Goal: Task Accomplishment & Management: Complete application form

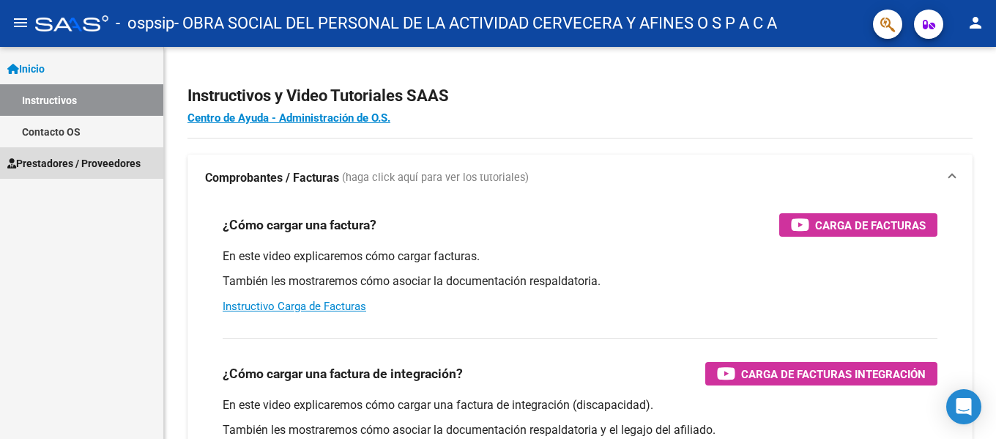
click at [82, 168] on span "Prestadores / Proveedores" at bounding box center [73, 163] width 133 height 16
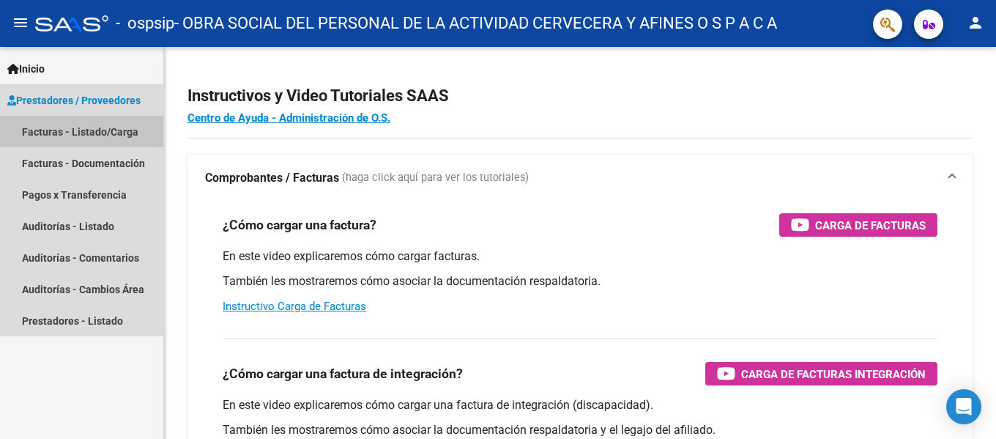
click at [74, 136] on link "Facturas - Listado/Carga" at bounding box center [81, 131] width 163 height 31
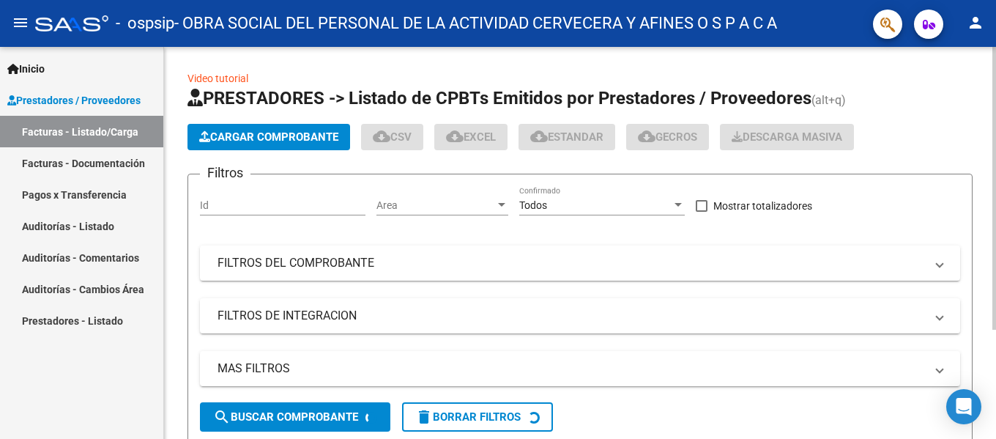
click at [288, 136] on span "Cargar Comprobante" at bounding box center [268, 136] width 139 height 13
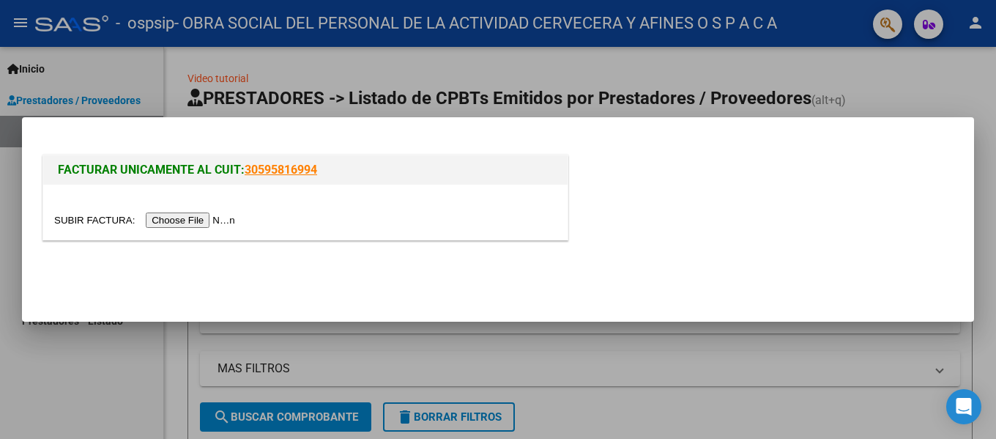
click at [178, 218] on input "file" at bounding box center [146, 219] width 185 height 15
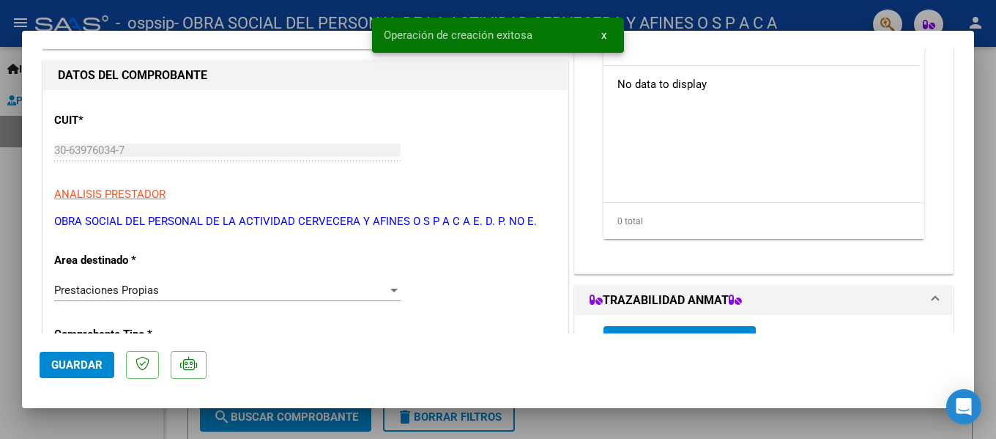
scroll to position [73, 0]
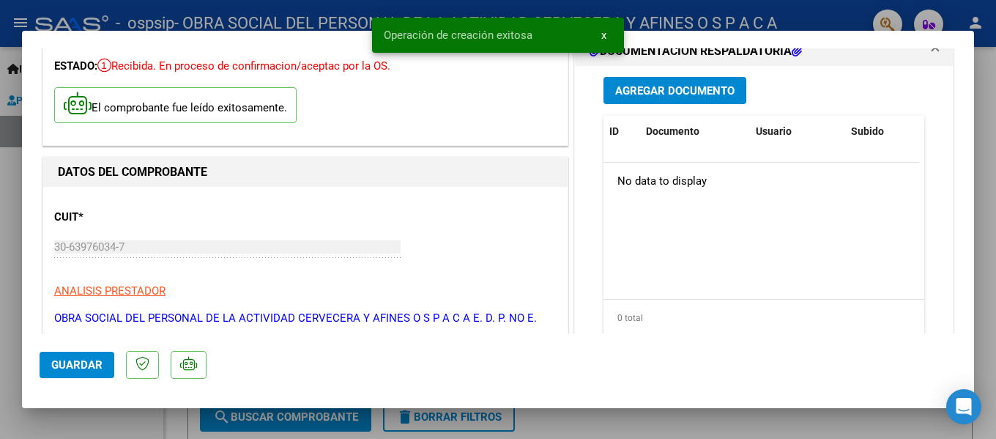
click at [656, 106] on div "Agregar Documento ID Documento Usuario Subido Acción No data to display 0 total…" at bounding box center [764, 212] width 343 height 292
click at [656, 94] on span "Agregar Documento" at bounding box center [674, 90] width 119 height 13
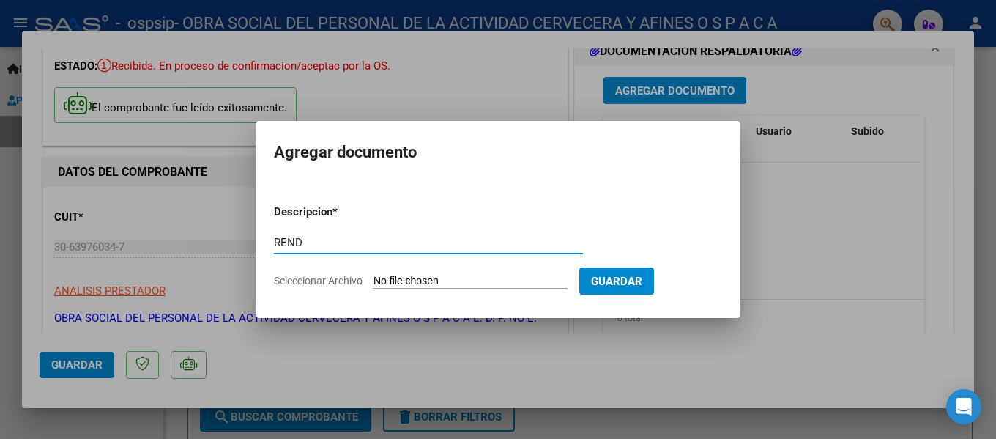
type input "REND"
click at [399, 277] on input "Seleccionar Archivo" at bounding box center [471, 282] width 194 height 14
type input "C:\fakepath\REND OSPSIP AMB [DATE].pdf"
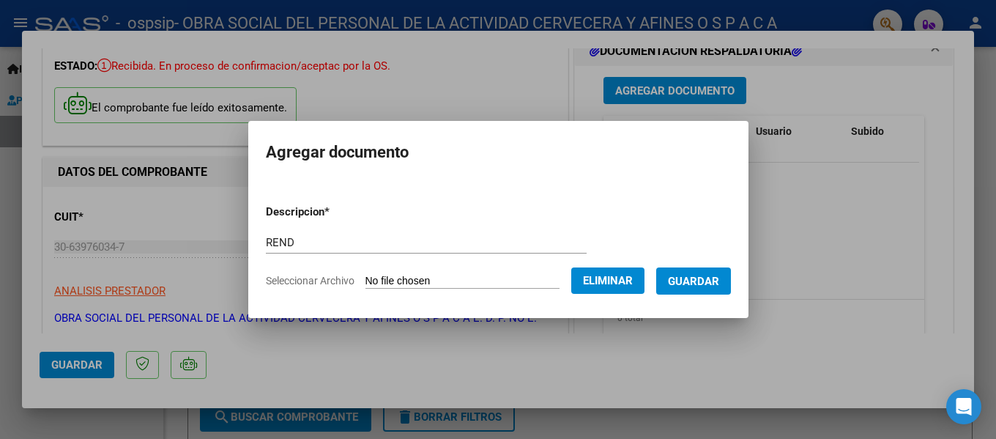
click at [382, 227] on form "Descripcion * REND Escriba aquí una descripcion Seleccionar Archivo Eliminar Gu…" at bounding box center [498, 246] width 465 height 107
click at [377, 236] on input "REND" at bounding box center [426, 242] width 321 height 13
click at [684, 286] on span "Guardar" at bounding box center [693, 281] width 51 height 13
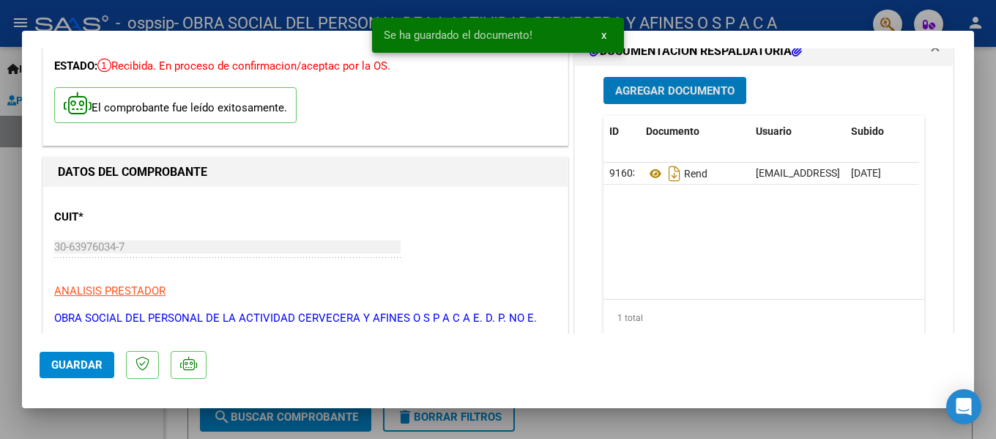
click at [672, 91] on span "Agregar Documento" at bounding box center [674, 90] width 119 height 13
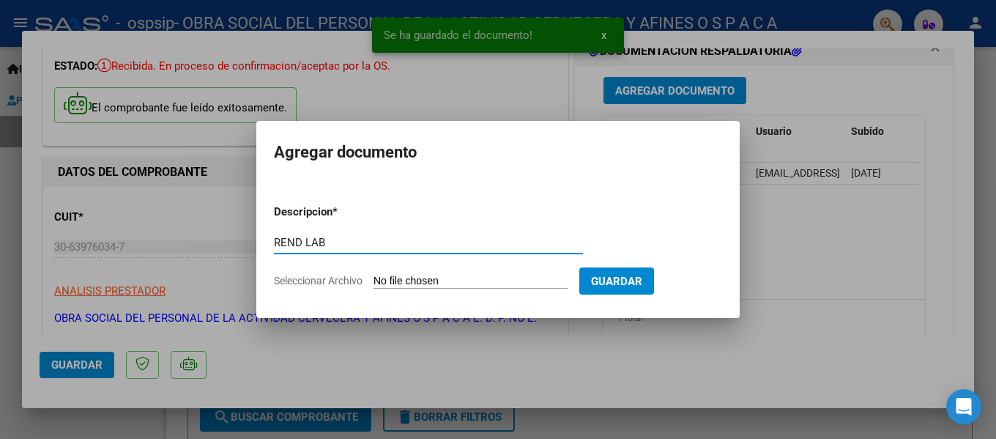
type input "REND LAB"
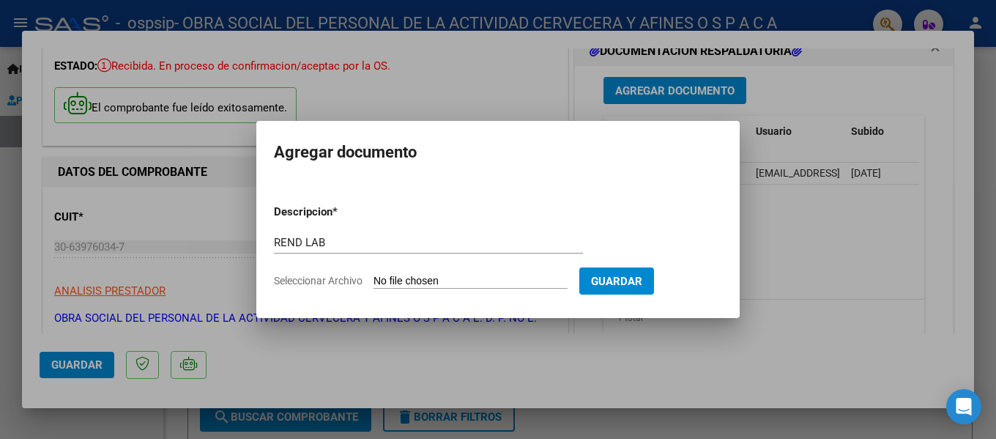
click at [535, 275] on input "Seleccionar Archivo" at bounding box center [471, 282] width 194 height 14
type input "C:\fakepath\OSPSIP LAB [DATE].pdf"
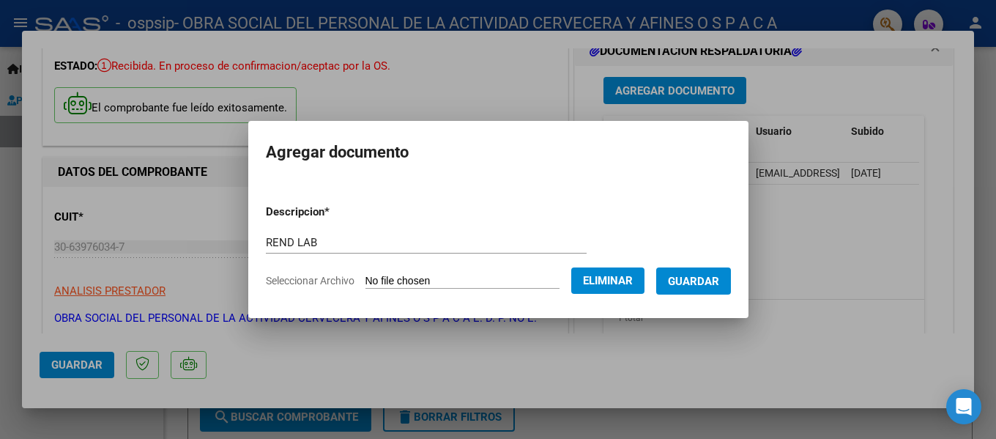
click at [688, 287] on span "Guardar" at bounding box center [693, 281] width 51 height 13
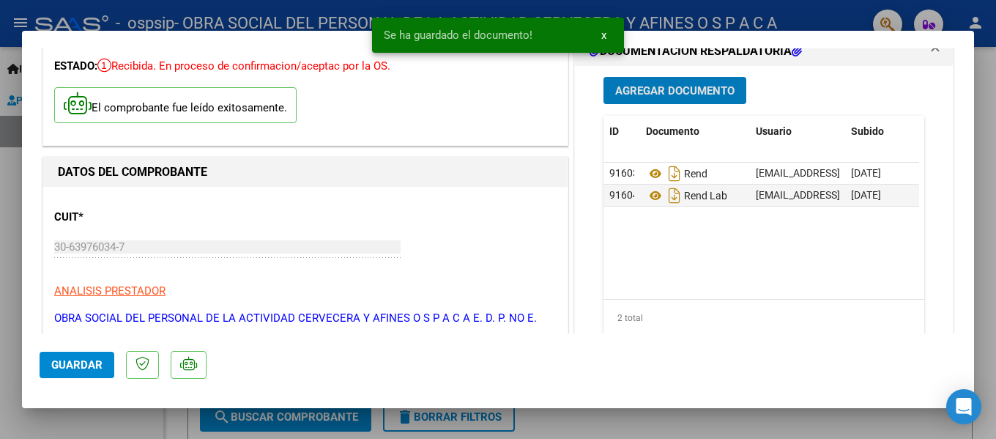
click at [671, 67] on div "Agregar Documento ID Documento Usuario Subido Acción 91603 Rend [EMAIL_ADDRESS]…" at bounding box center [764, 212] width 343 height 292
click at [668, 89] on span "Agregar Documento" at bounding box center [674, 90] width 119 height 13
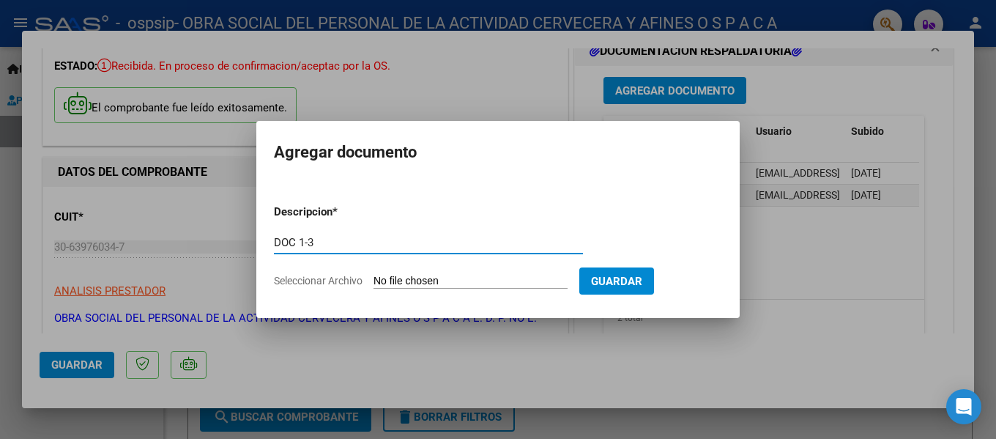
type input "DOC 1-3"
click at [440, 280] on input "Seleccionar Archivo" at bounding box center [471, 282] width 194 height 14
type input "C:\fakepath\OSPSIP 1-3.pdf"
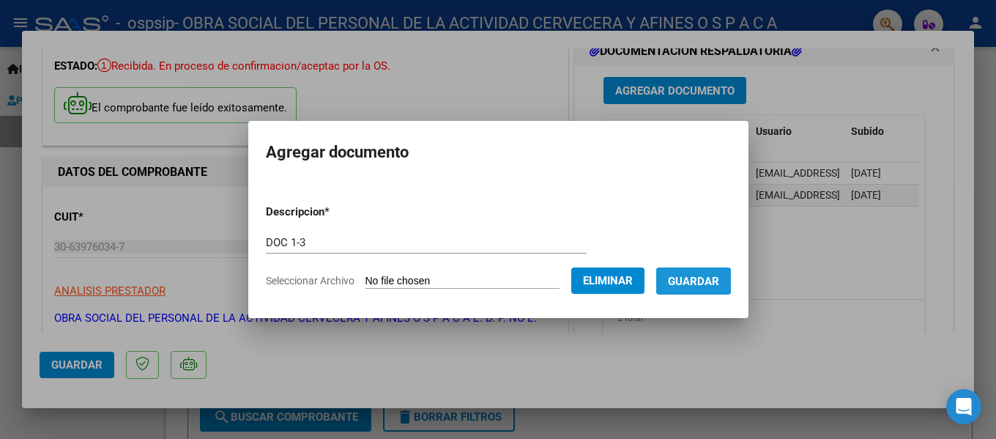
click at [686, 286] on span "Guardar" at bounding box center [693, 281] width 51 height 13
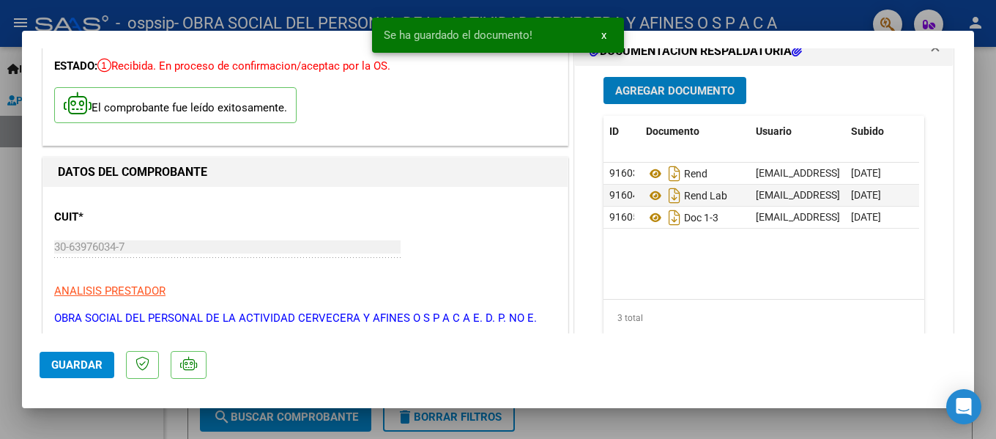
click at [694, 91] on span "Agregar Documento" at bounding box center [674, 90] width 119 height 13
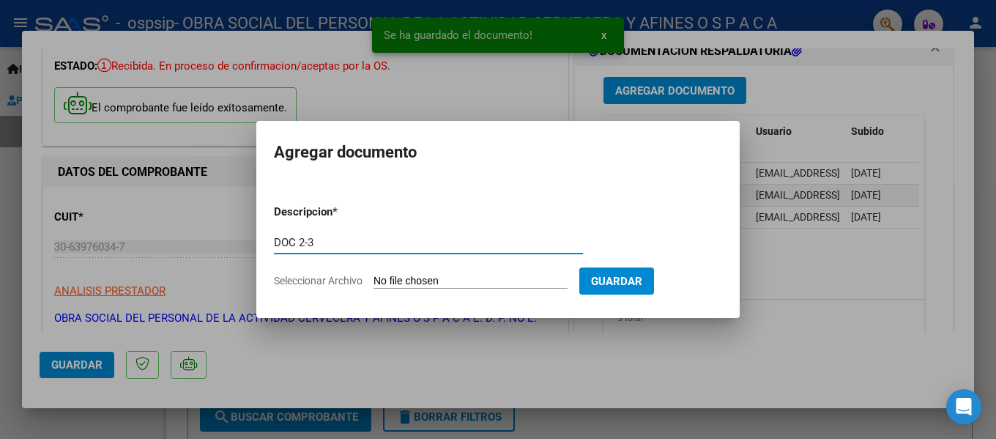
type input "DOC 2-3"
click at [415, 281] on input "Seleccionar Archivo" at bounding box center [471, 282] width 194 height 14
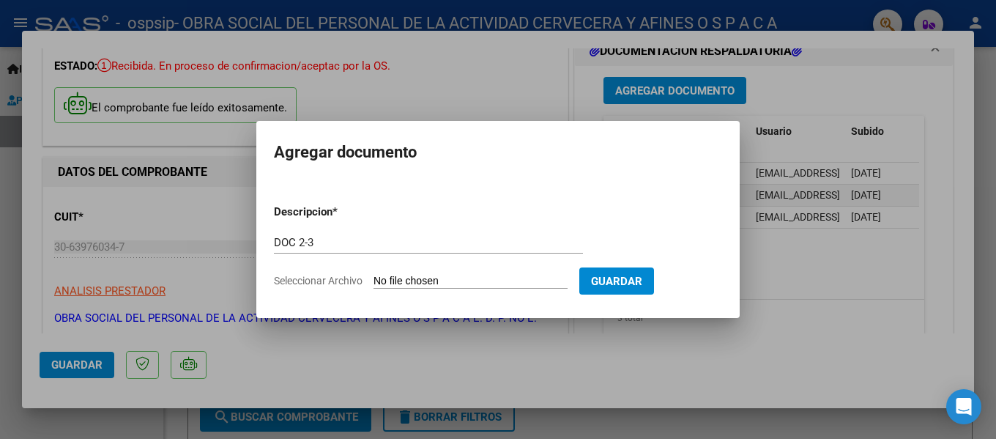
type input "C:\fakepath\OSPSIP 2-3.pdf"
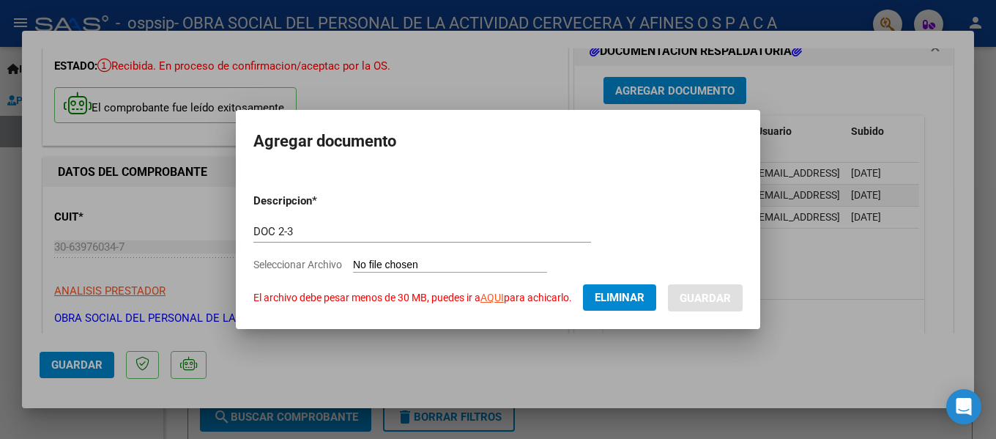
click at [645, 293] on span "Eliminar" at bounding box center [620, 297] width 50 height 13
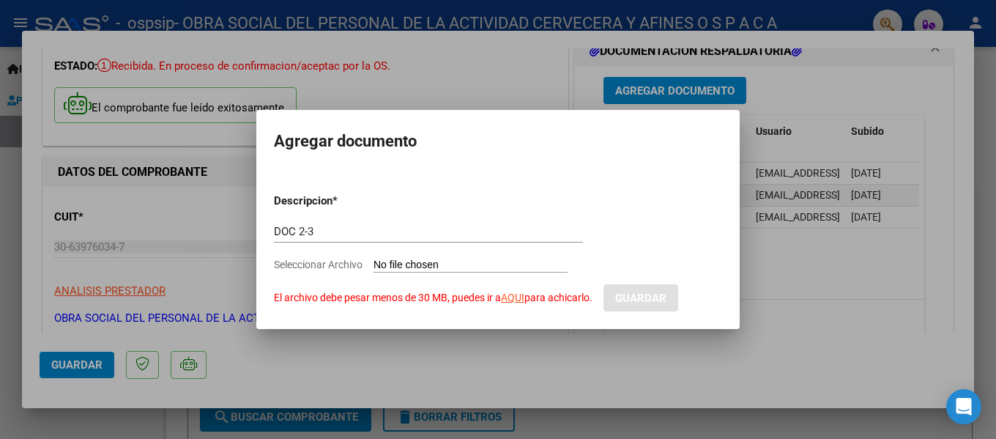
click at [420, 216] on form "Descripcion * DOC 2-3 Escriba aquí una descripcion Seleccionar Archivo El archi…" at bounding box center [498, 246] width 448 height 129
click at [626, 382] on div at bounding box center [498, 219] width 996 height 439
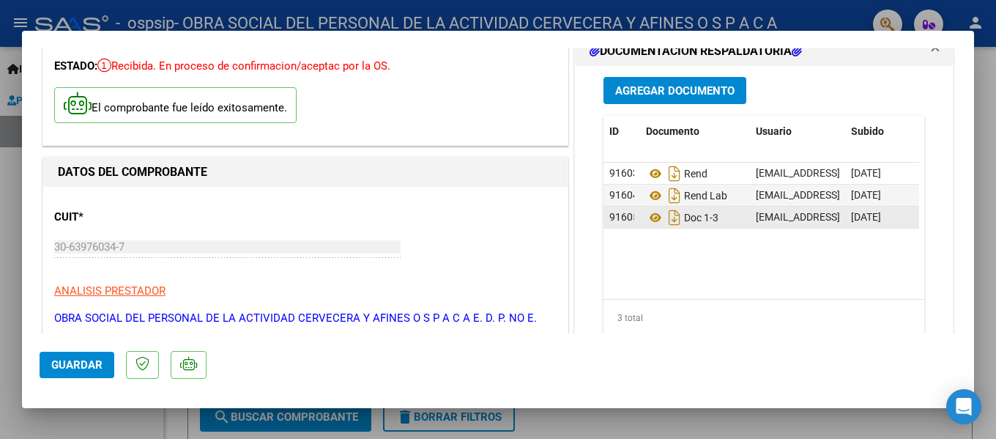
click at [834, 220] on datatable-body-cell "[EMAIL_ADDRESS][DOMAIN_NAME] - Obra social del personal de la actividad cervece…" at bounding box center [797, 217] width 95 height 21
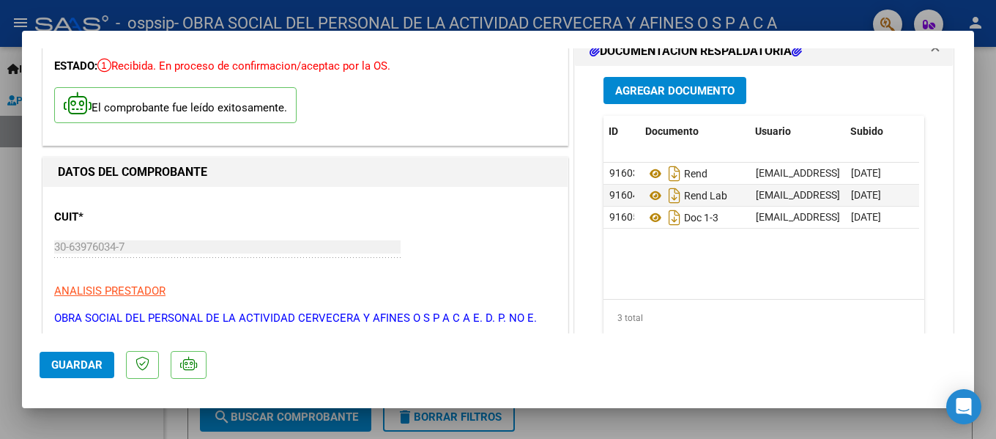
scroll to position [0, 73]
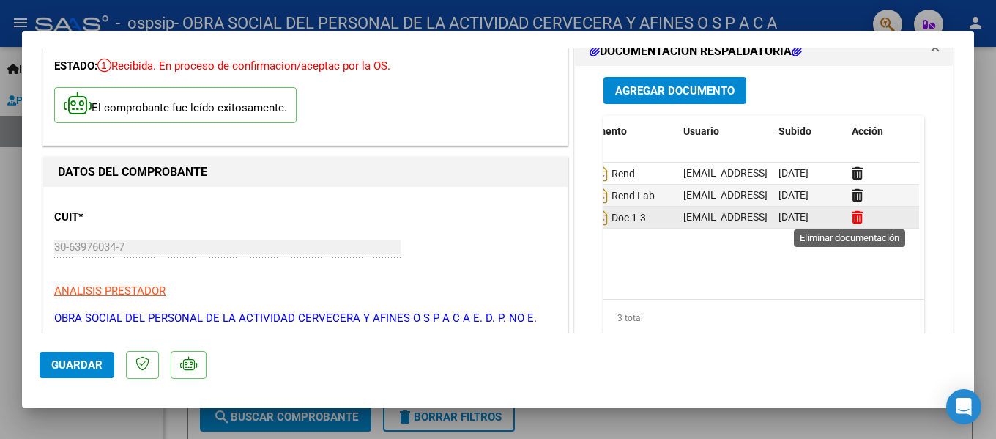
click at [852, 223] on icon at bounding box center [857, 217] width 11 height 14
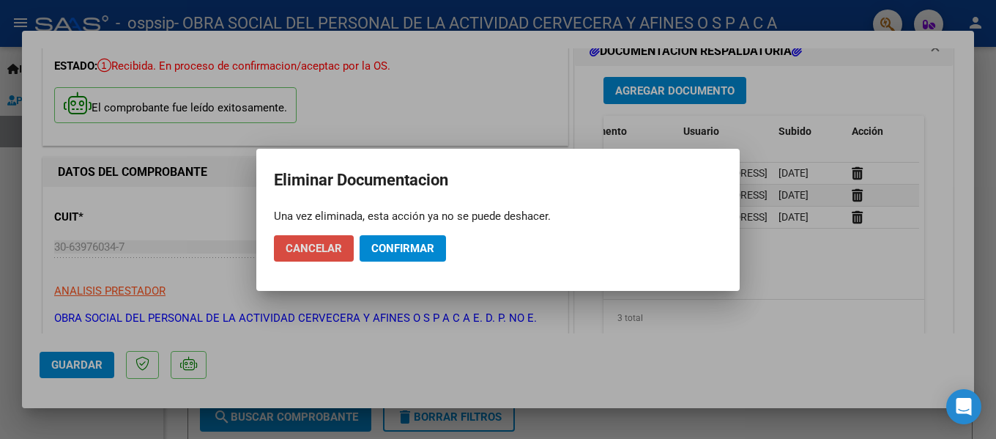
click at [338, 251] on span "Cancelar" at bounding box center [314, 248] width 56 height 13
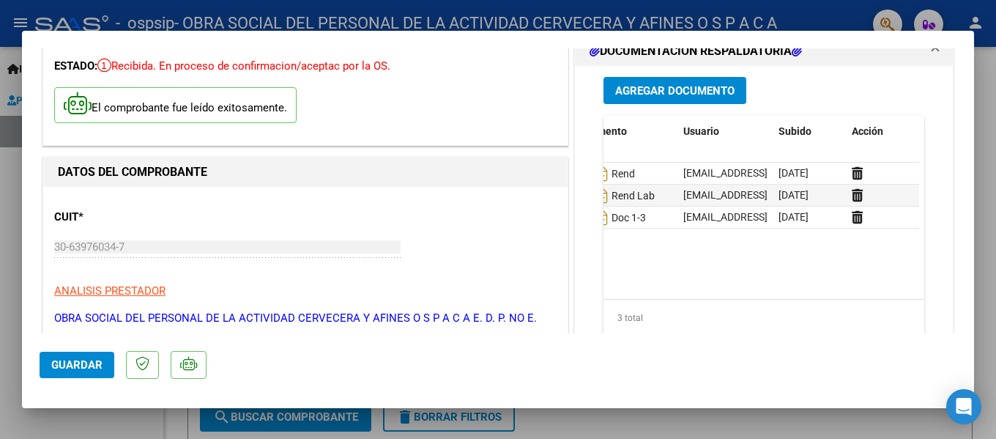
scroll to position [0, 0]
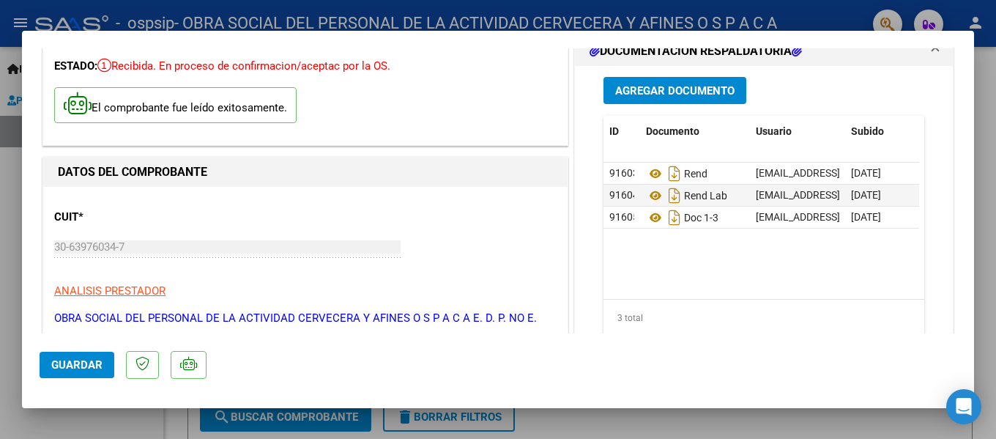
click at [668, 95] on span "Agregar Documento" at bounding box center [674, 90] width 119 height 13
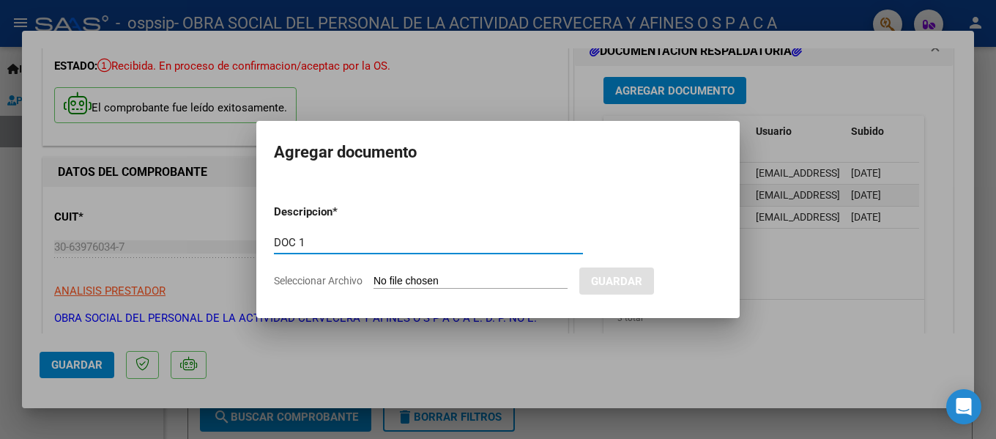
type input "DOC 1"
click at [375, 276] on input "Seleccionar Archivo" at bounding box center [471, 282] width 194 height 14
type input "C:\fakepath\OSPSIP 1-6.pdf"
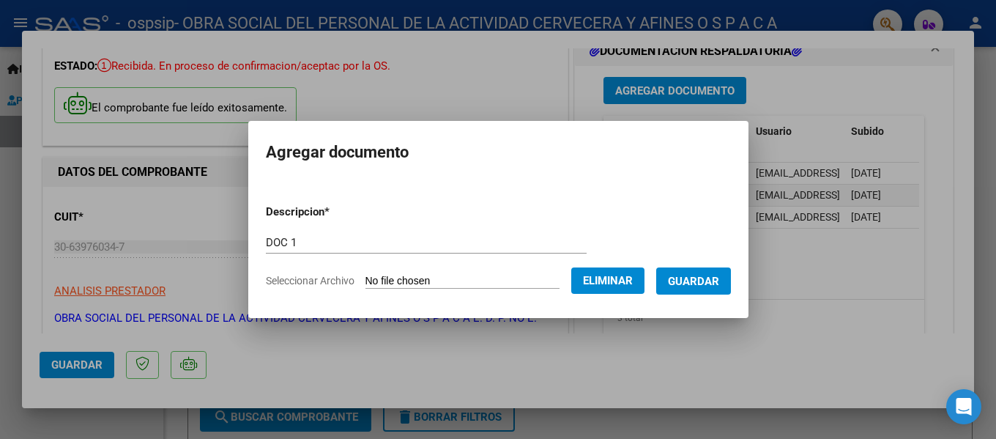
click at [695, 275] on span "Guardar" at bounding box center [693, 281] width 51 height 13
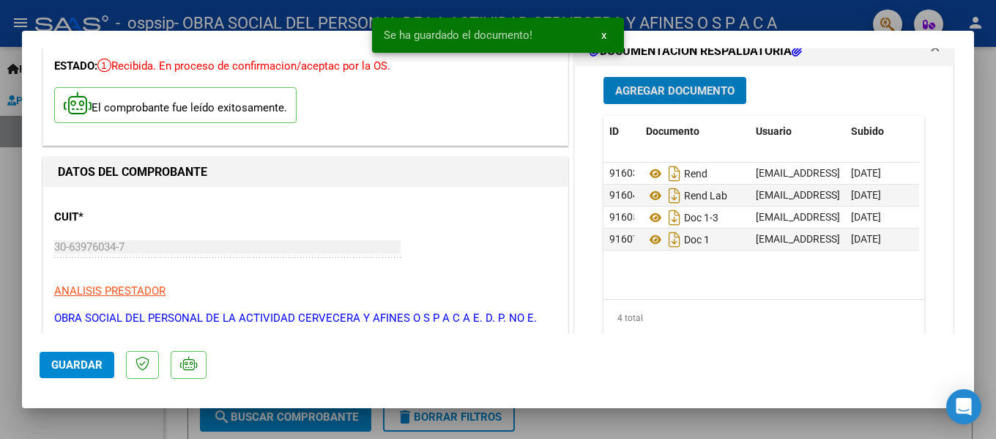
click at [661, 103] on button "Agregar Documento" at bounding box center [675, 90] width 143 height 27
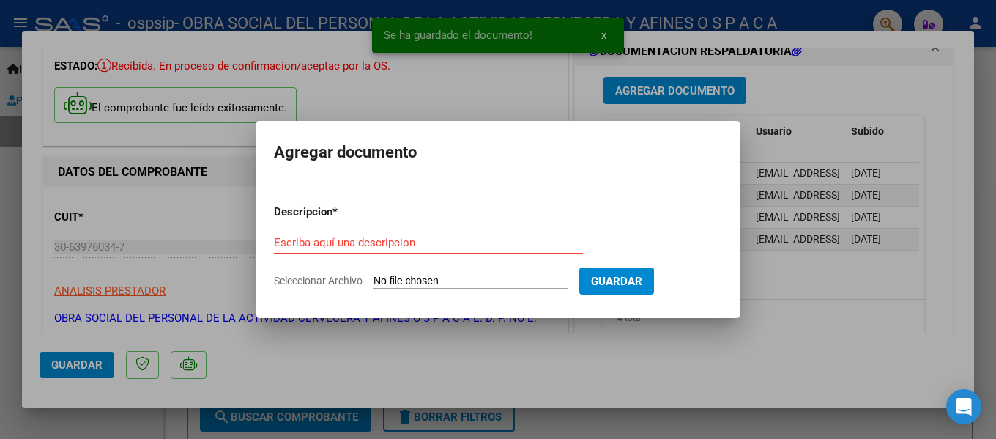
click at [834, 296] on div at bounding box center [498, 219] width 996 height 439
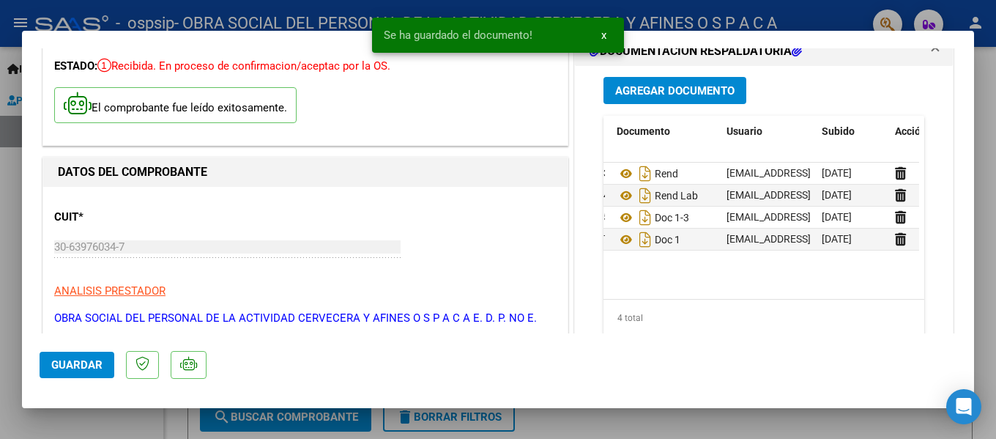
scroll to position [0, 39]
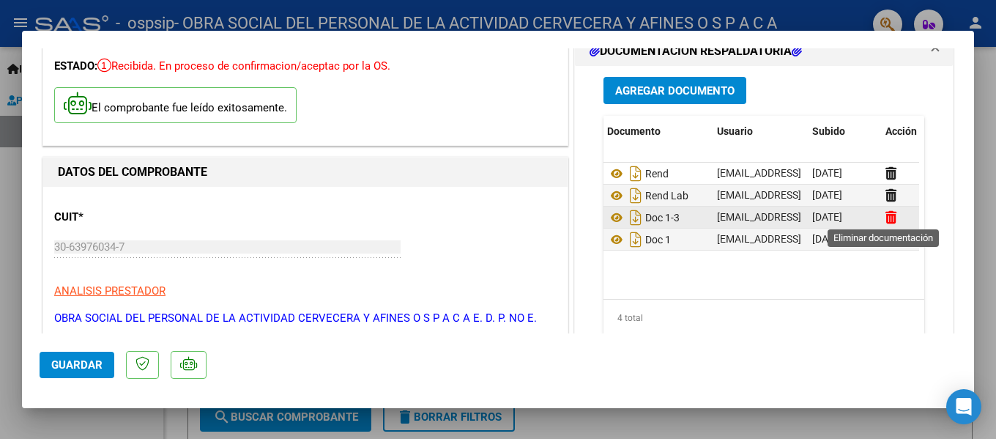
click at [886, 215] on icon at bounding box center [891, 217] width 11 height 14
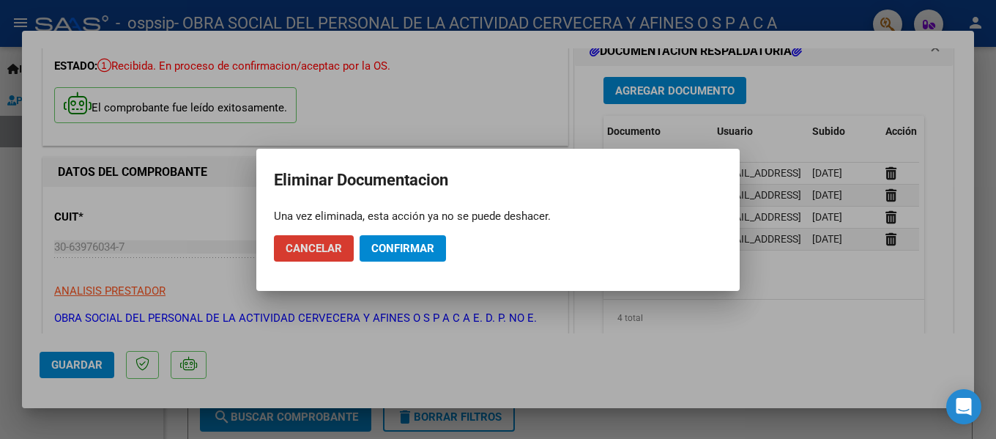
click at [410, 245] on span "Confirmar" at bounding box center [402, 248] width 63 height 13
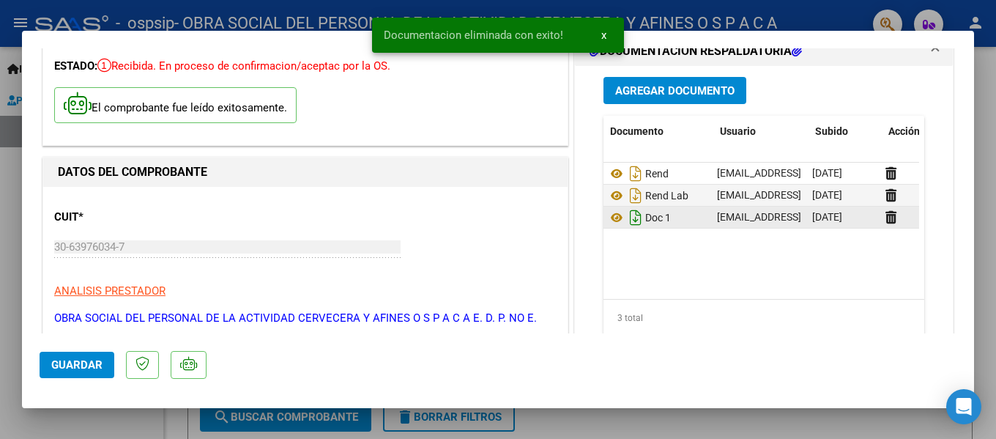
scroll to position [0, 0]
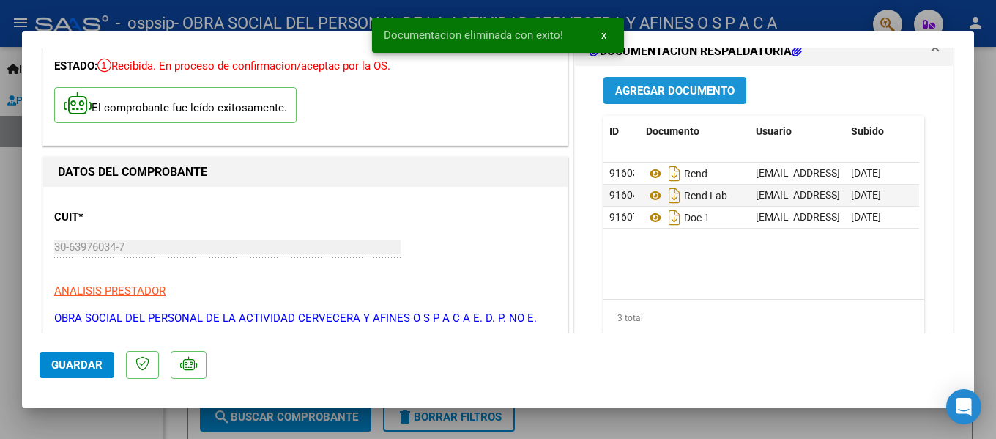
click at [688, 94] on span "Agregar Documento" at bounding box center [674, 90] width 119 height 13
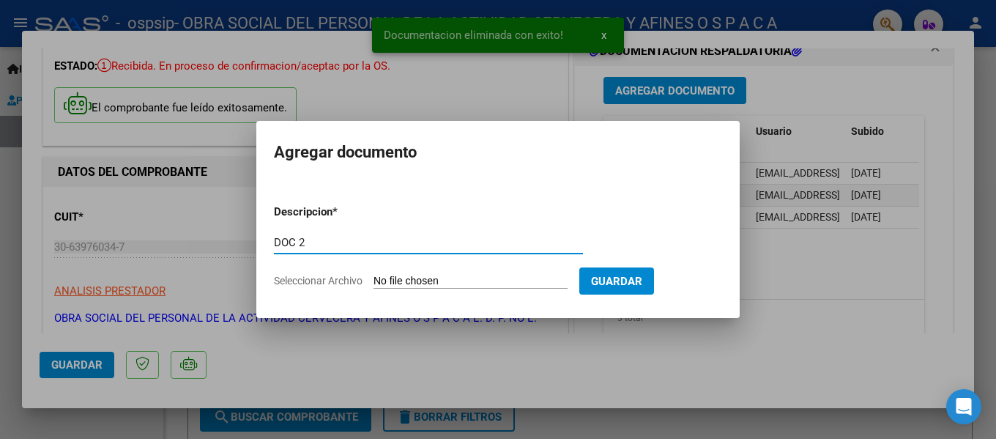
type input "DOC 2"
click at [437, 272] on form "Descripcion * DOC 2 Escriba aquí una descripcion Seleccionar Archivo Guardar" at bounding box center [498, 246] width 448 height 107
click at [415, 283] on input "Seleccionar Archivo" at bounding box center [471, 282] width 194 height 14
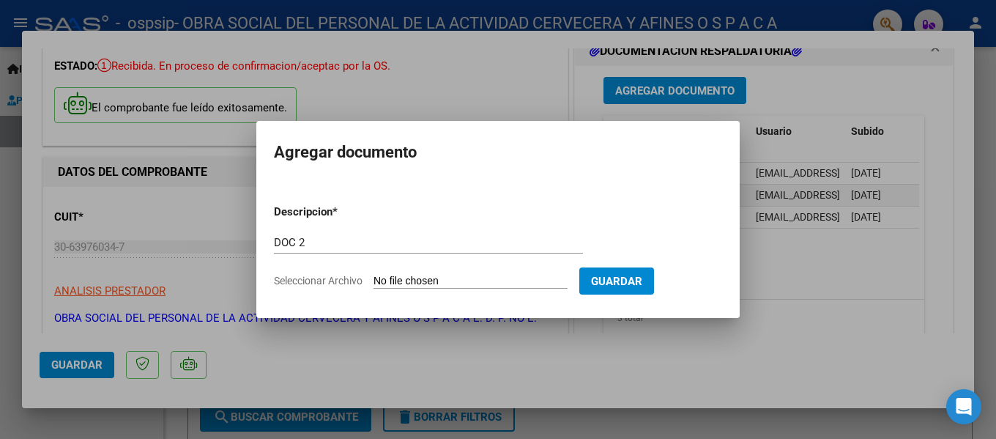
type input "C:\fakepath\OSPSIP 2-6.pdf"
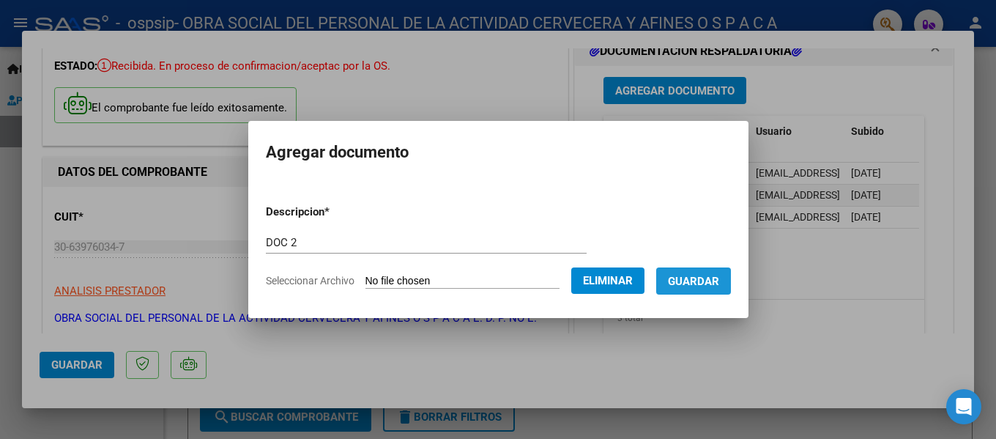
click at [690, 291] on button "Guardar" at bounding box center [693, 280] width 75 height 27
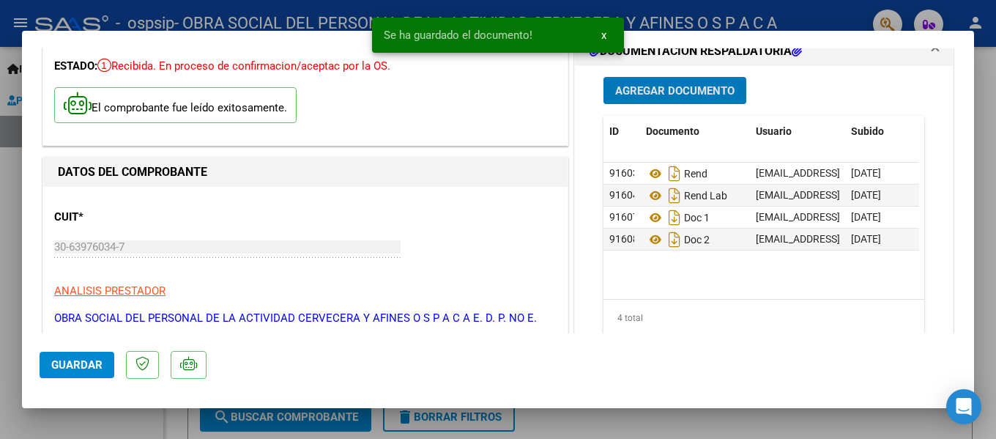
click at [679, 81] on button "Agregar Documento" at bounding box center [675, 90] width 143 height 27
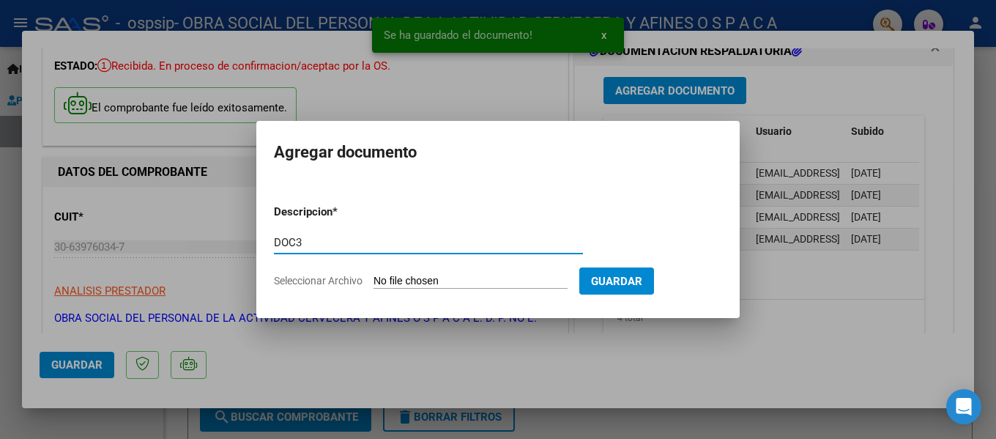
type input "DOC3"
click at [467, 277] on input "Seleccionar Archivo" at bounding box center [471, 282] width 194 height 14
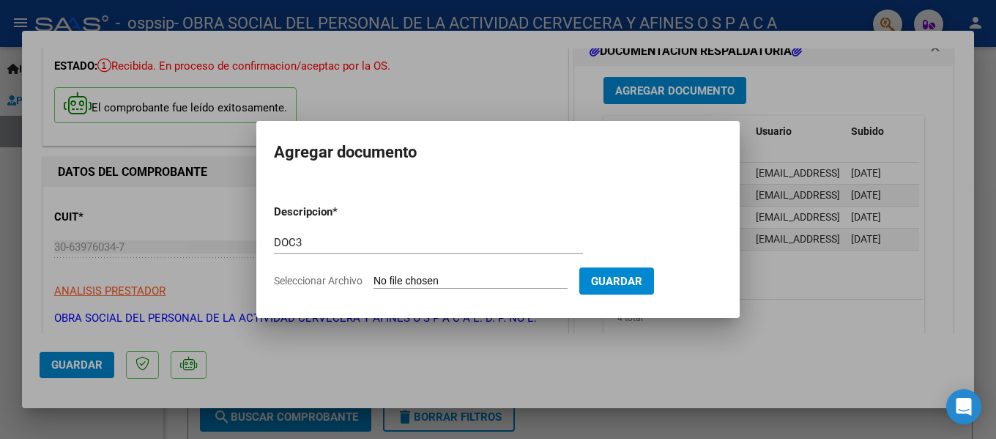
type input "C:\fakepath\OSPSIP 3-6.pdf"
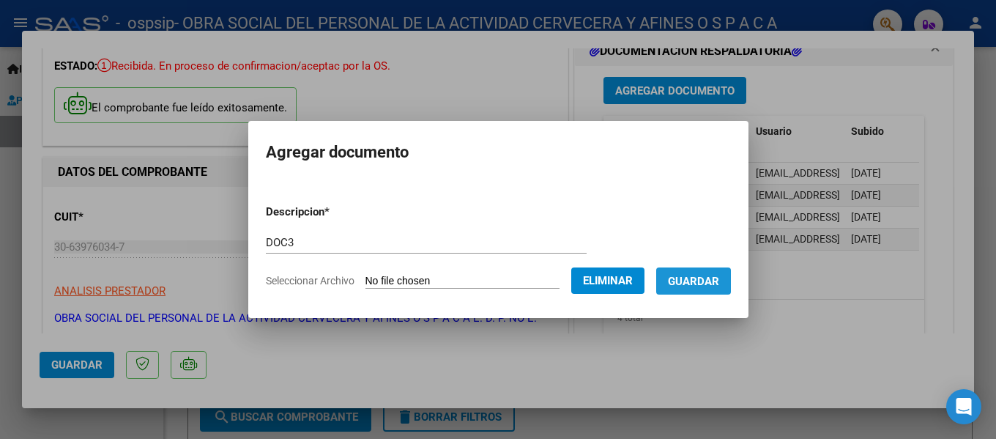
click at [695, 286] on span "Guardar" at bounding box center [693, 281] width 51 height 13
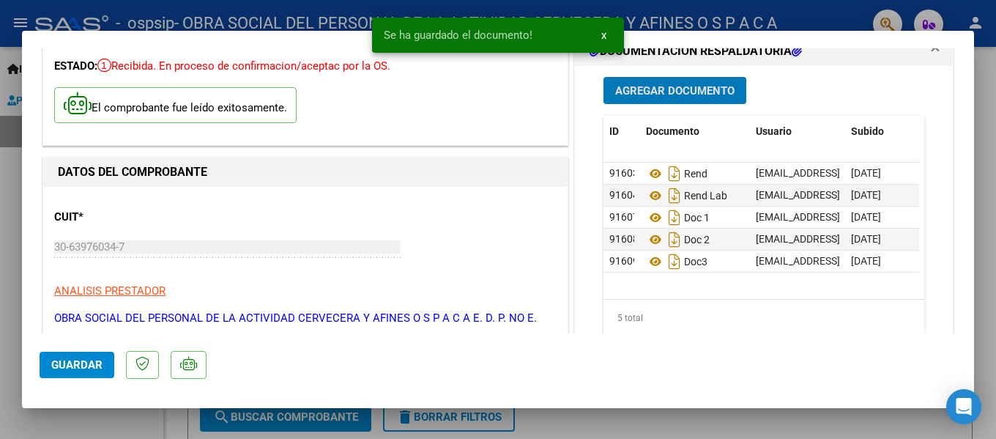
click at [649, 98] on button "Agregar Documento" at bounding box center [675, 90] width 143 height 27
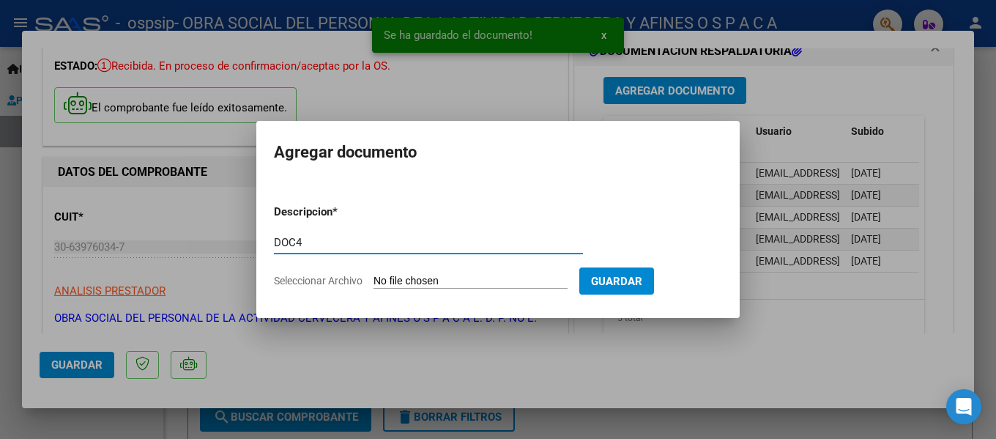
type input "DOC4"
click at [421, 272] on form "Descripcion * DOC4 Escriba aquí una descripcion Seleccionar Archivo Guardar" at bounding box center [498, 246] width 448 height 107
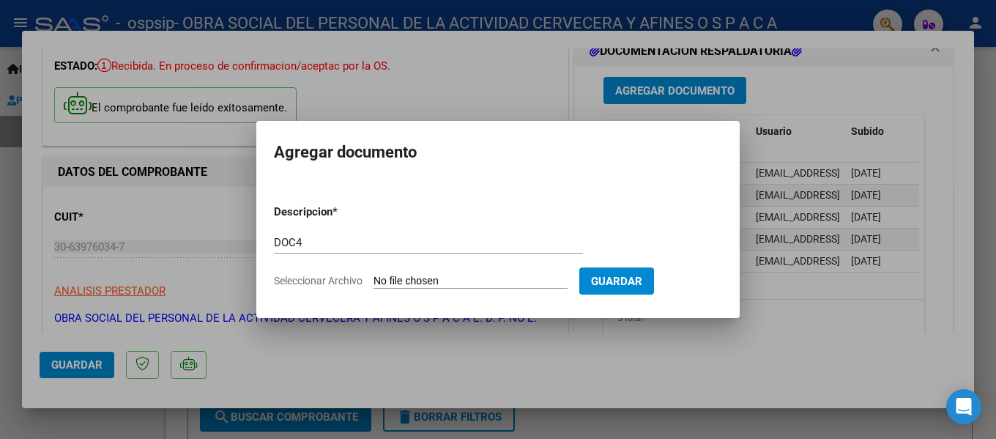
click at [431, 281] on input "Seleccionar Archivo" at bounding box center [471, 282] width 194 height 14
type input "C:\fakepath\OSPSIP 4-6.pdf"
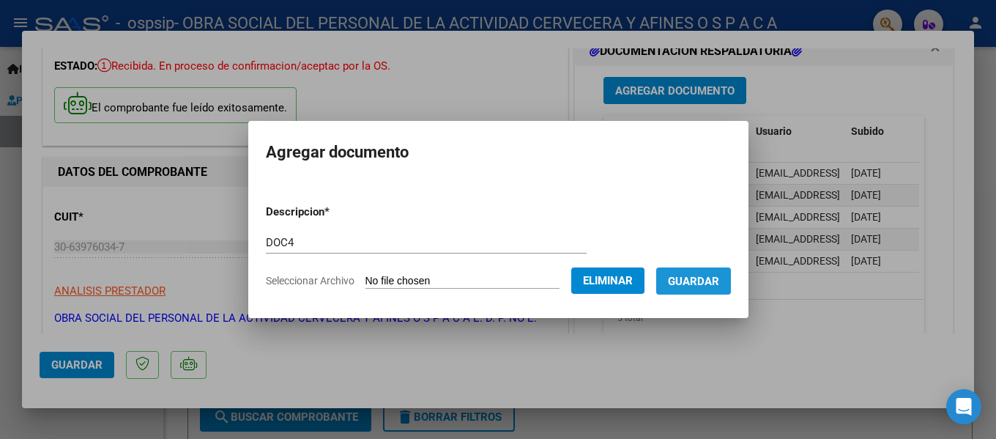
click at [699, 281] on span "Guardar" at bounding box center [693, 281] width 51 height 13
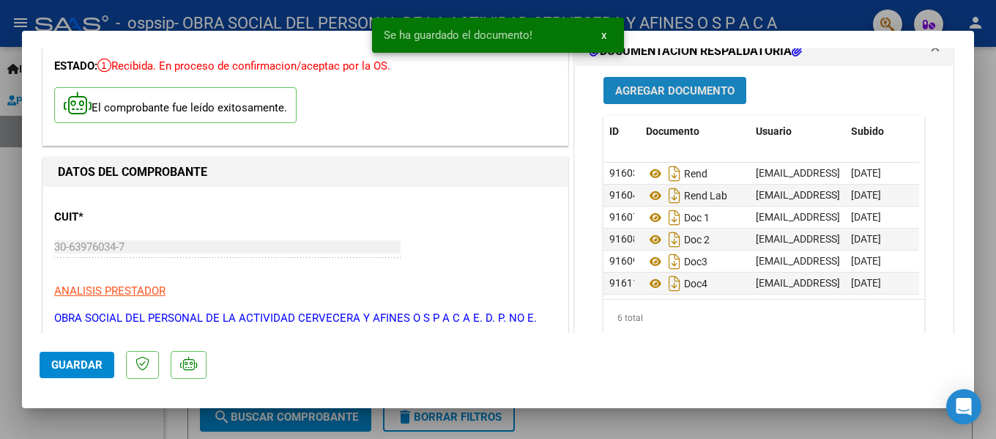
click at [631, 92] on span "Agregar Documento" at bounding box center [674, 90] width 119 height 13
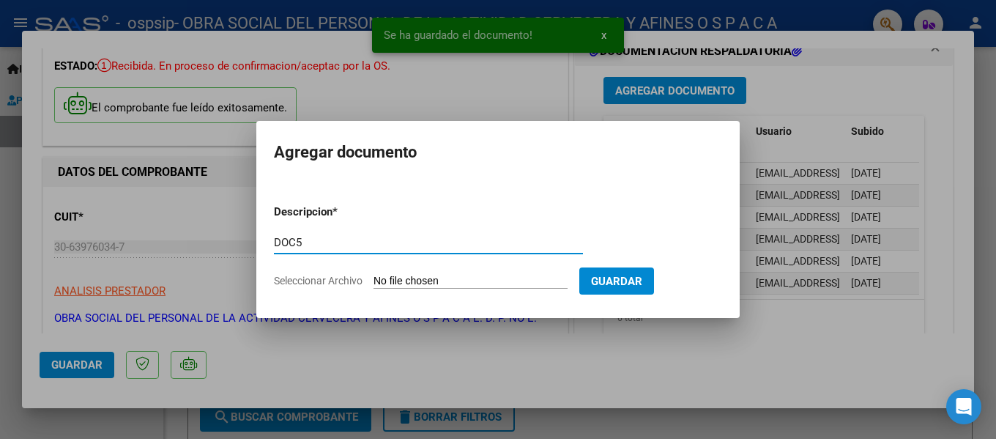
type input "DOC5"
click at [428, 286] on input "Seleccionar Archivo" at bounding box center [471, 282] width 194 height 14
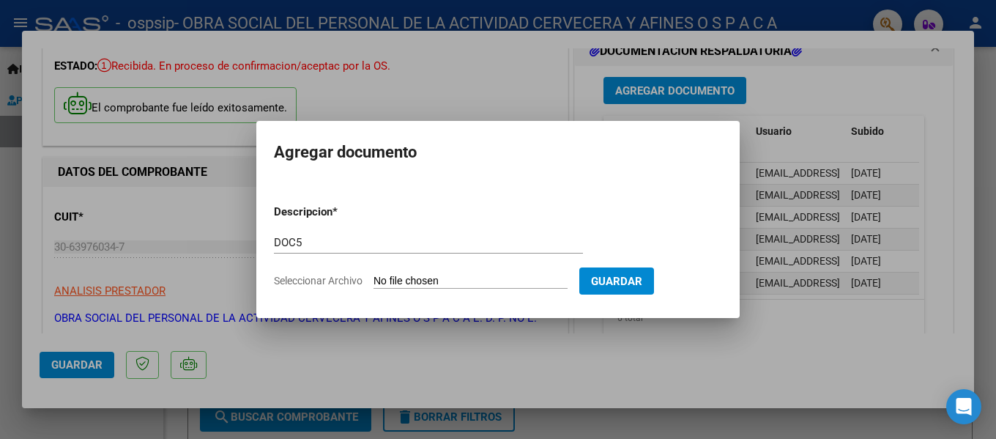
type input "C:\fakepath\OSPSIP 5-6.pdf"
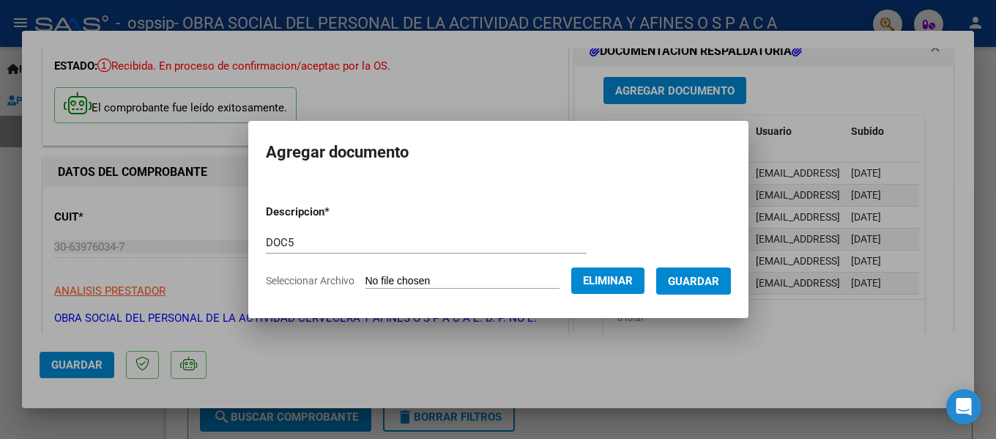
click at [707, 284] on span "Guardar" at bounding box center [693, 281] width 51 height 13
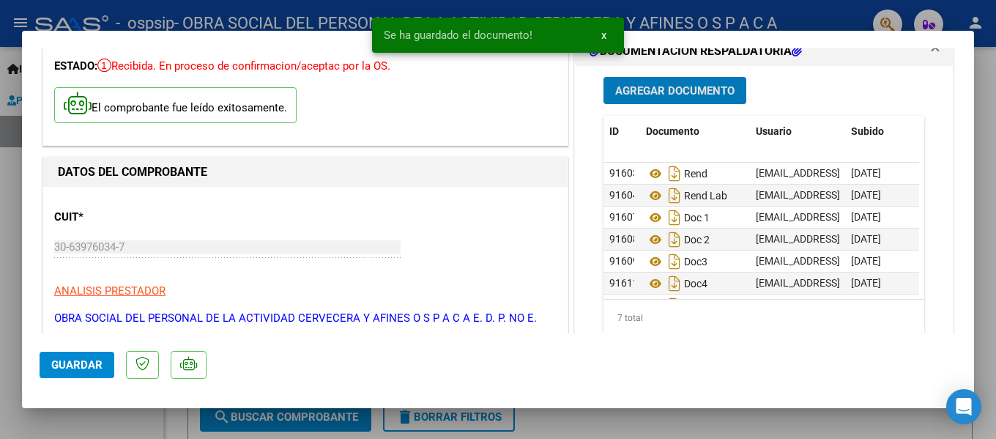
click at [673, 94] on span "Agregar Documento" at bounding box center [674, 90] width 119 height 13
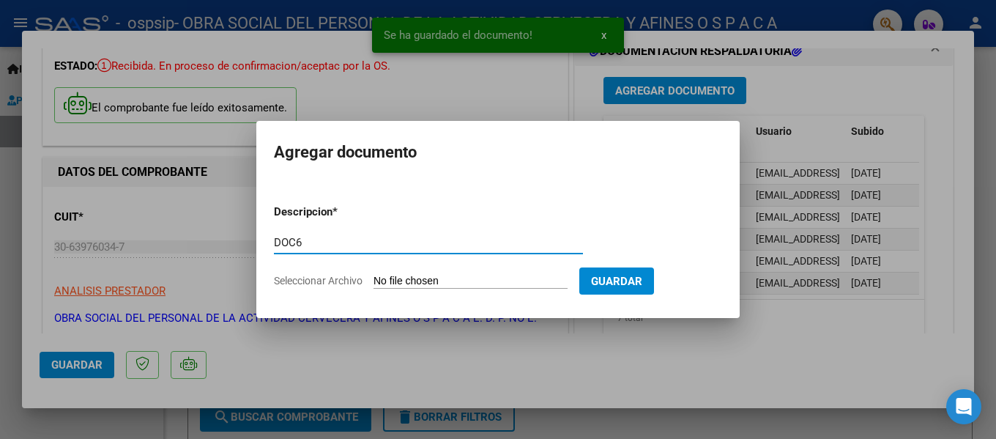
type input "DOC6"
click at [412, 286] on input "Seleccionar Archivo" at bounding box center [471, 282] width 194 height 14
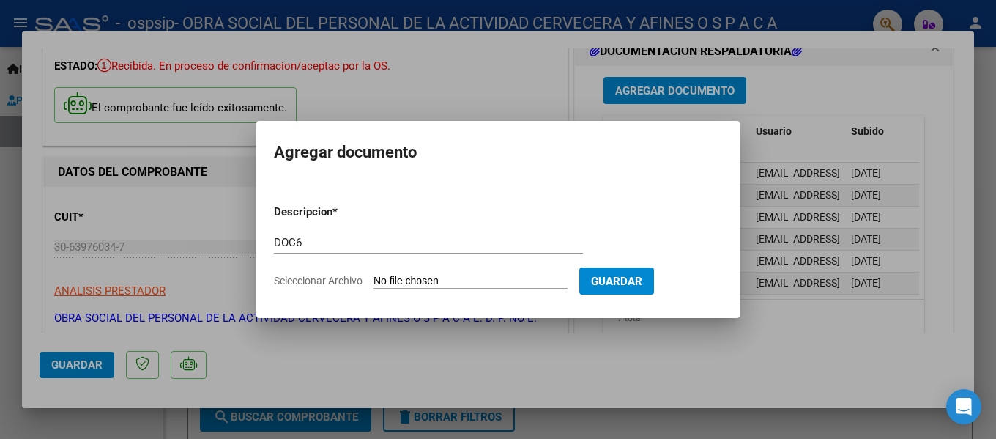
type input "C:\fakepath\OSPSIP 6-6.pdf"
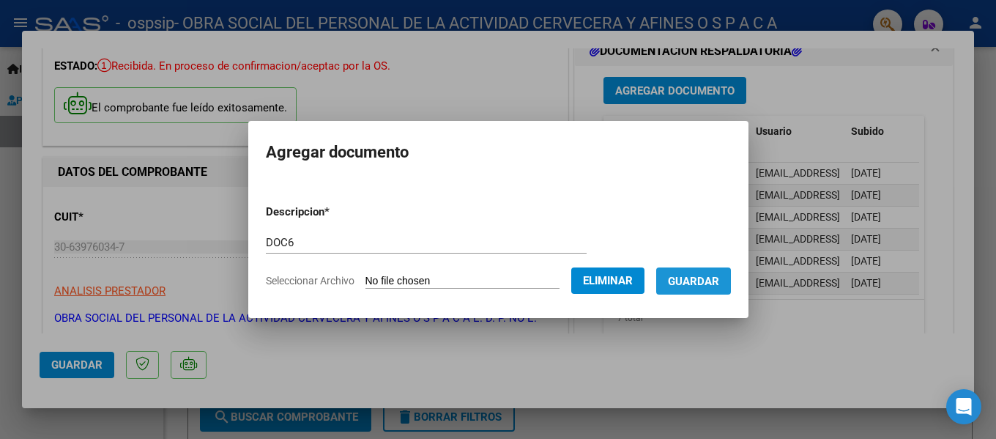
click at [701, 289] on button "Guardar" at bounding box center [693, 280] width 75 height 27
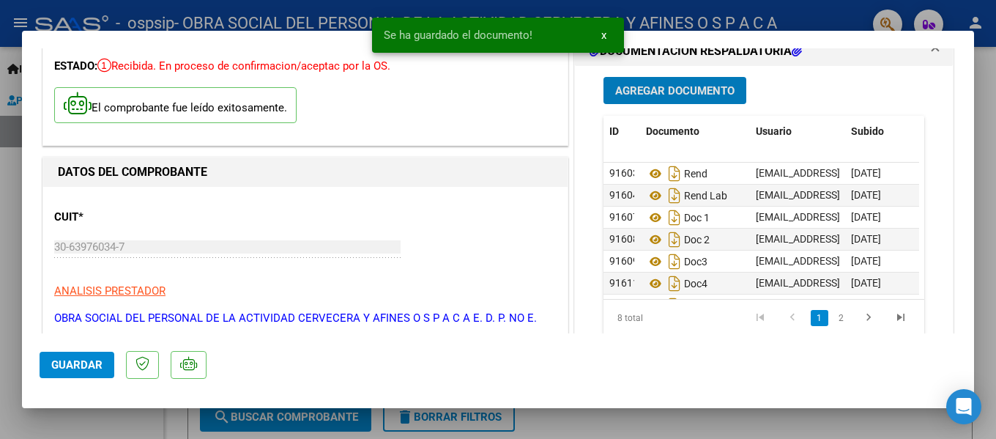
click at [90, 376] on button "Guardar" at bounding box center [77, 365] width 75 height 26
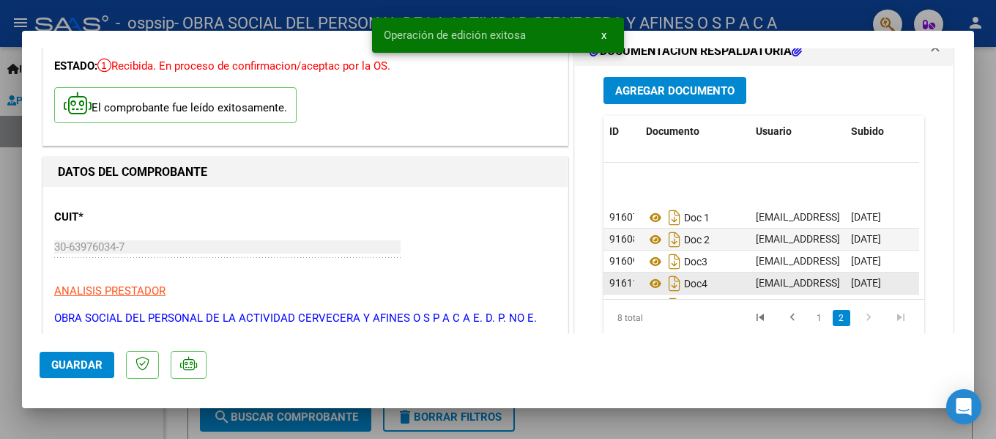
scroll to position [55, 0]
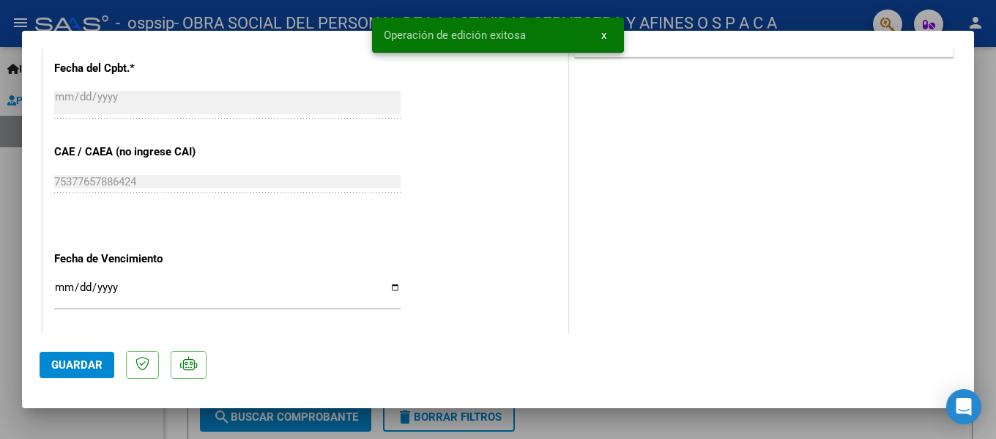
click at [609, 426] on div at bounding box center [498, 219] width 996 height 439
type input "$ 0,00"
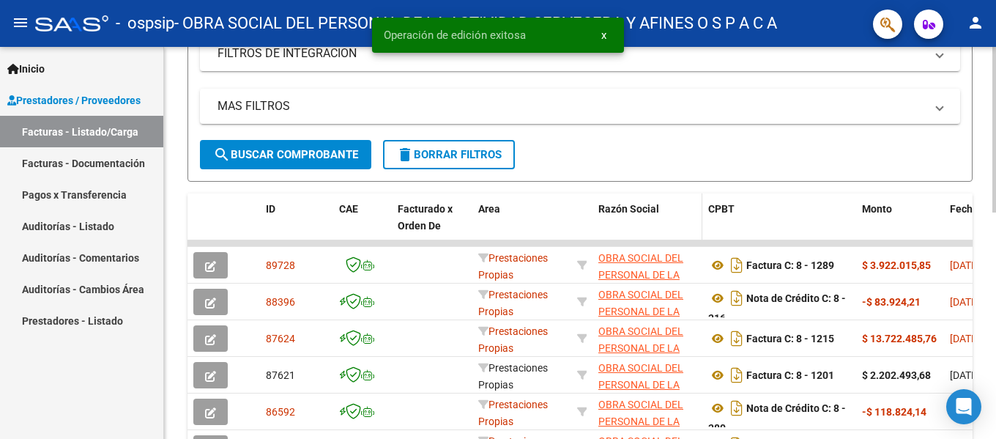
scroll to position [293, 0]
